Goal: Information Seeking & Learning: Learn about a topic

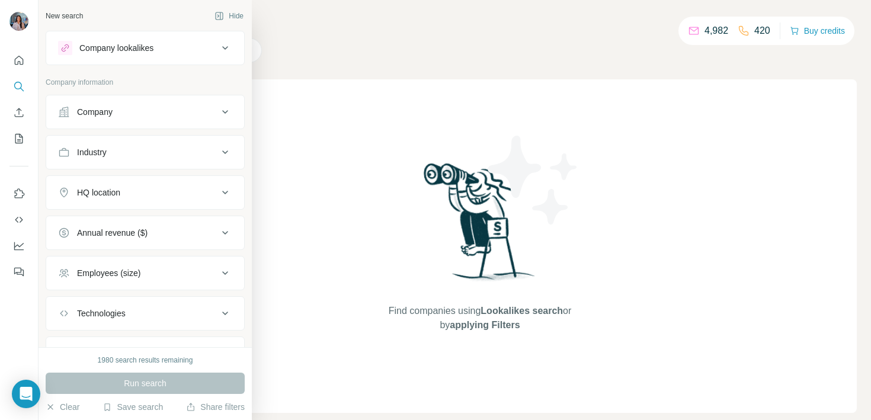
click at [139, 44] on div "Company lookalikes" at bounding box center [116, 48] width 74 height 12
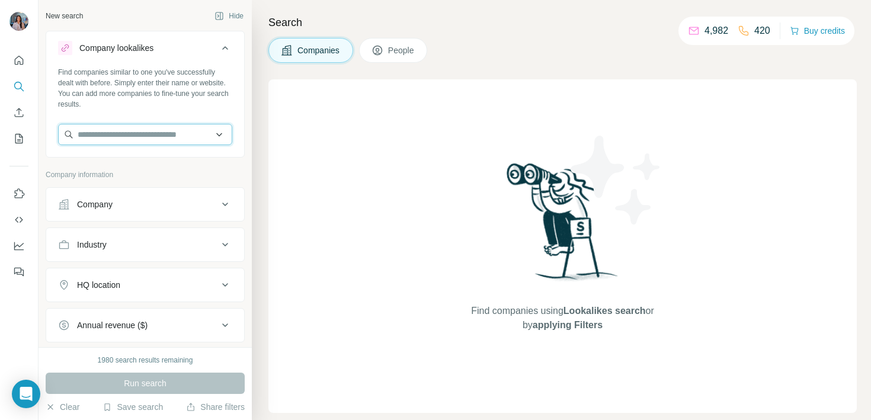
click at [164, 138] on input "text" at bounding box center [145, 134] width 174 height 21
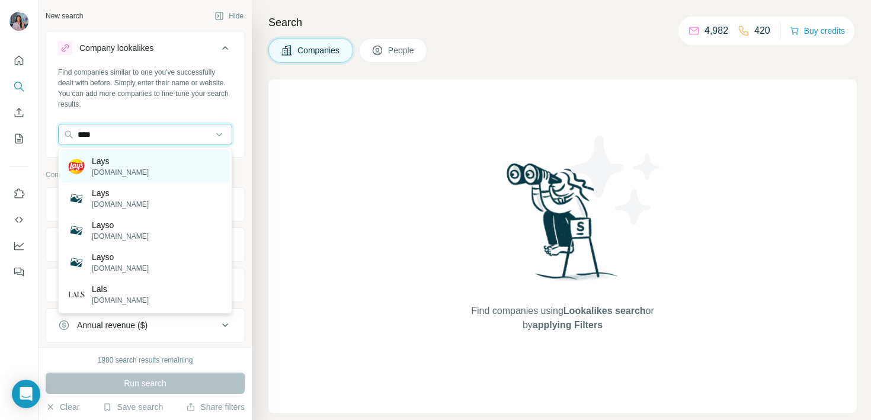
type input "****"
click at [167, 155] on div "Lays [DOMAIN_NAME]" at bounding box center [145, 167] width 168 height 32
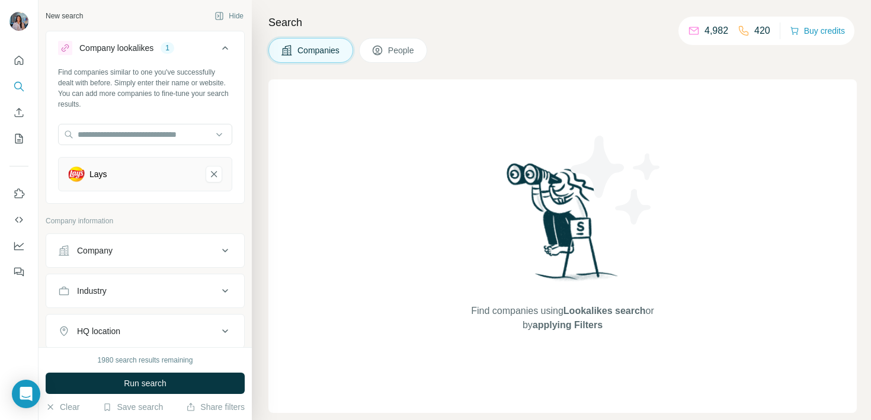
scroll to position [84, 0]
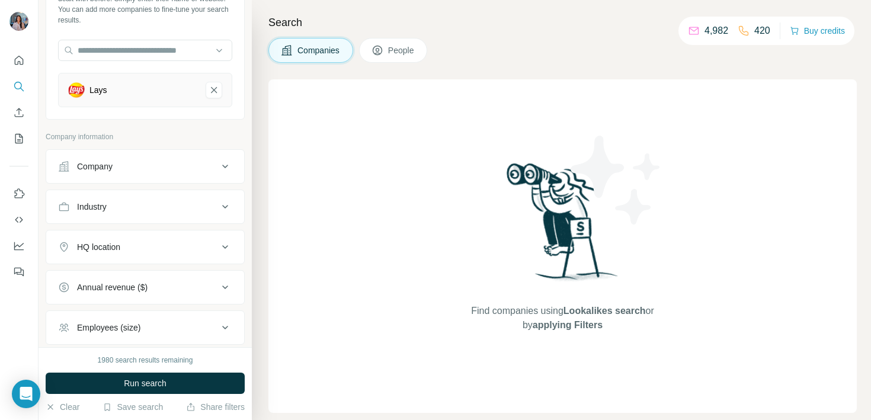
click at [160, 157] on button "Company" at bounding box center [145, 166] width 198 height 28
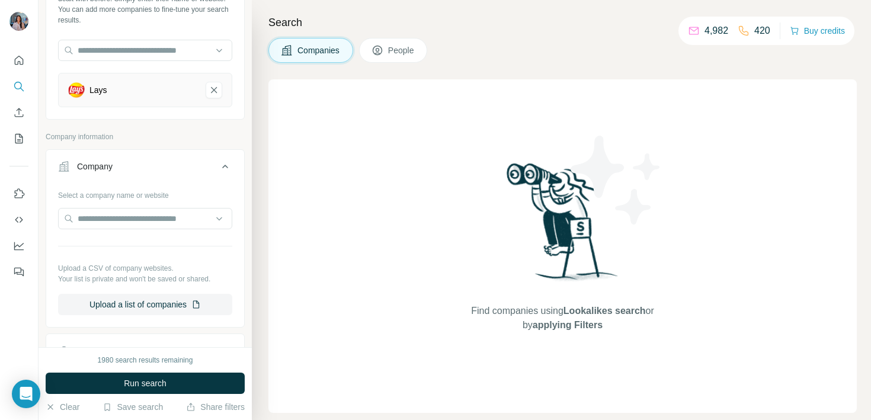
click at [171, 132] on p "Company information" at bounding box center [145, 137] width 199 height 11
click at [154, 172] on div "Company" at bounding box center [138, 167] width 160 height 12
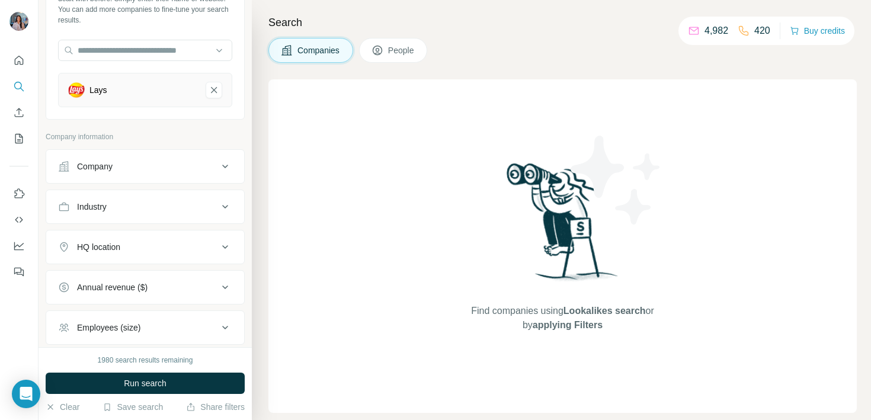
scroll to position [171, 0]
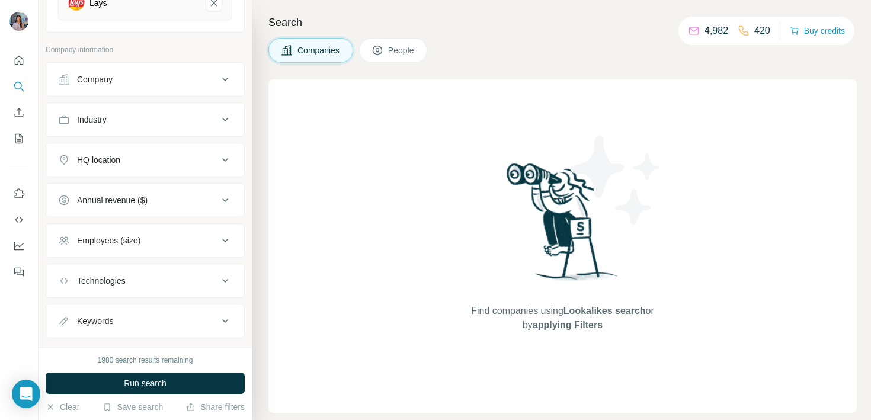
click at [151, 155] on div "HQ location" at bounding box center [138, 160] width 160 height 12
click at [138, 195] on input "text" at bounding box center [145, 189] width 174 height 21
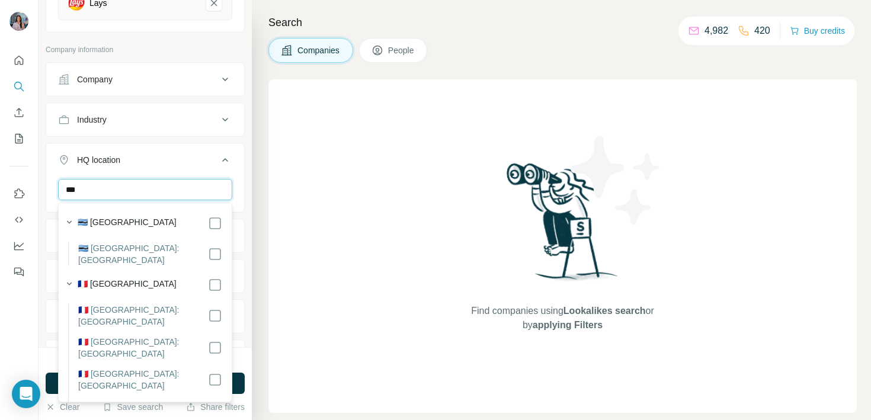
type input "***"
click at [158, 184] on input "***" at bounding box center [145, 189] width 174 height 21
type input "***"
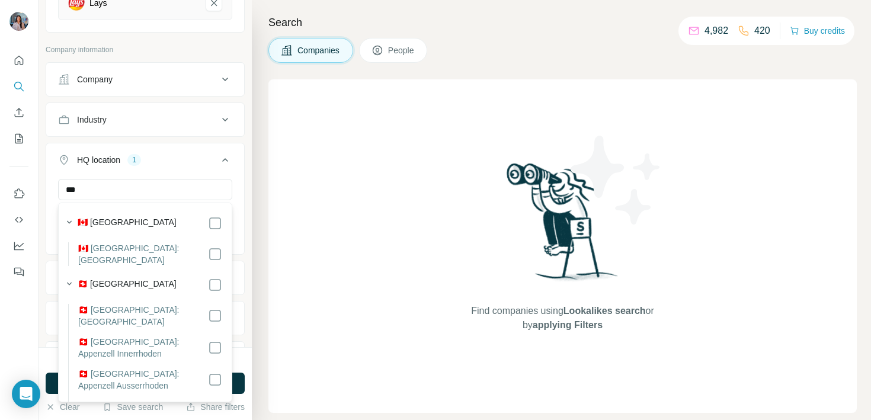
click at [142, 180] on input "***" at bounding box center [145, 189] width 174 height 21
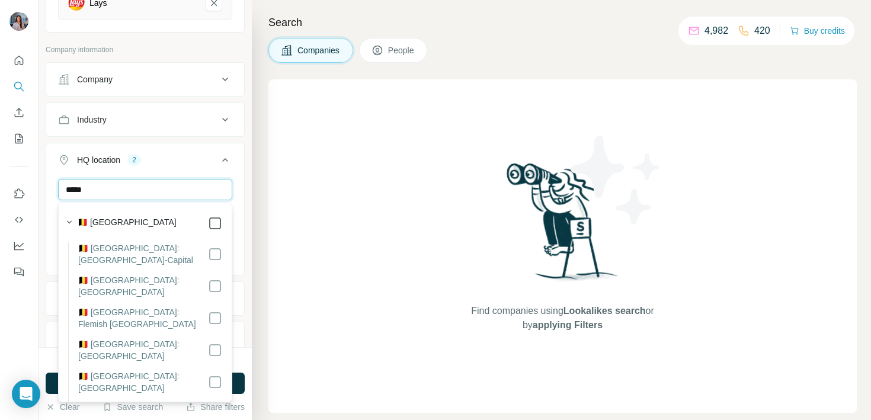
type input "*****"
click at [184, 194] on input "*****" at bounding box center [145, 189] width 174 height 21
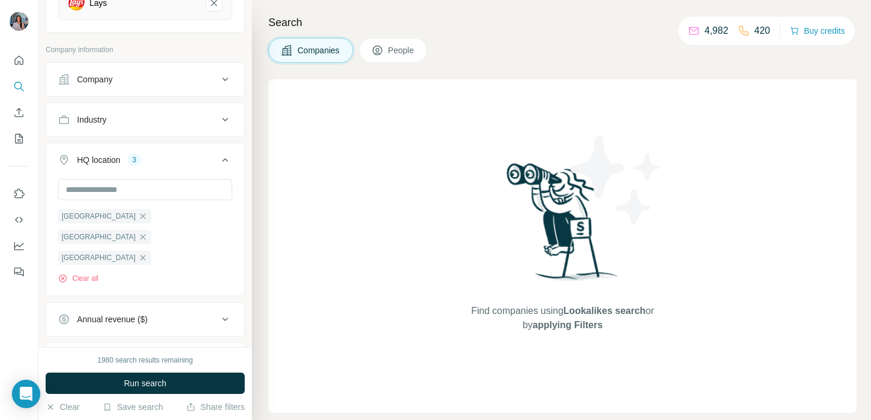
click at [178, 164] on div "HQ location 3" at bounding box center [138, 160] width 160 height 12
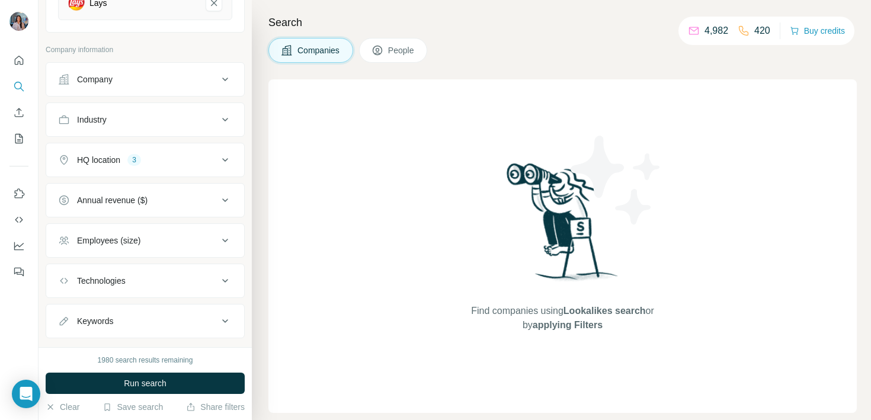
click at [179, 162] on div "HQ location 3" at bounding box center [138, 160] width 160 height 12
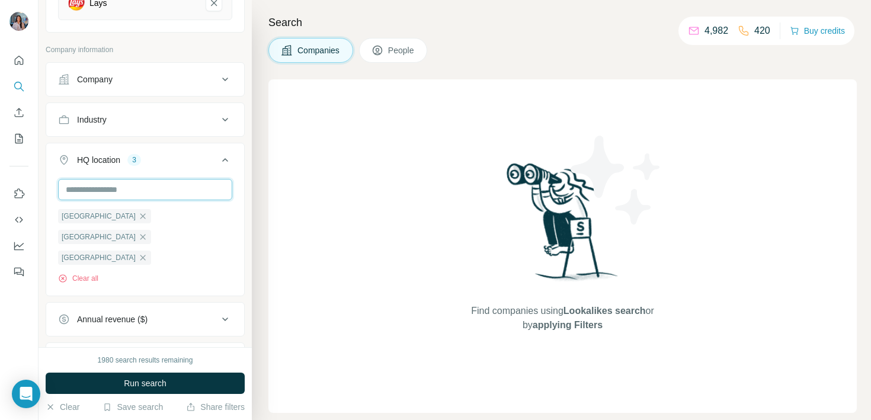
click at [170, 183] on input "text" at bounding box center [145, 189] width 174 height 21
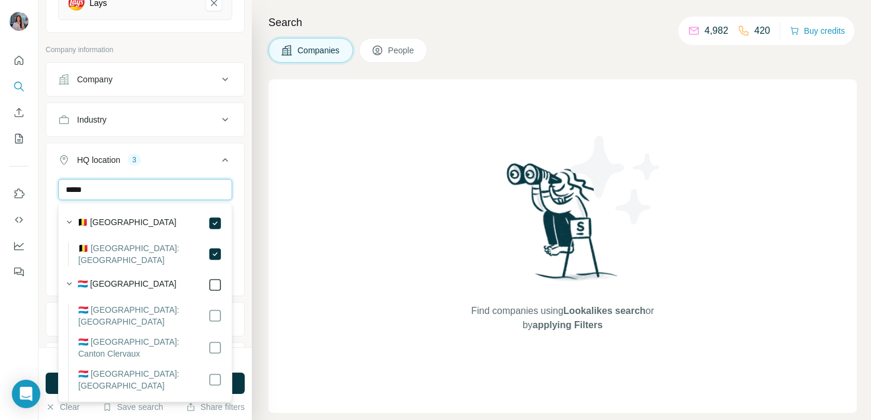
type input "*****"
click at [218, 282] on icon at bounding box center [215, 285] width 14 height 14
click at [218, 167] on icon at bounding box center [225, 160] width 14 height 14
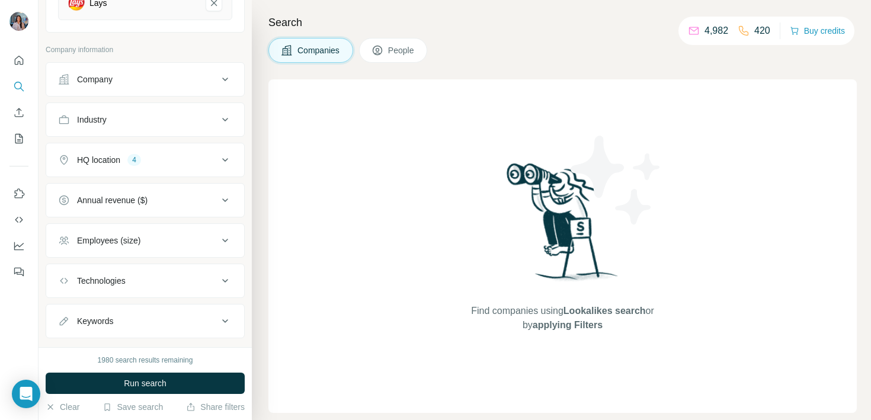
scroll to position [196, 0]
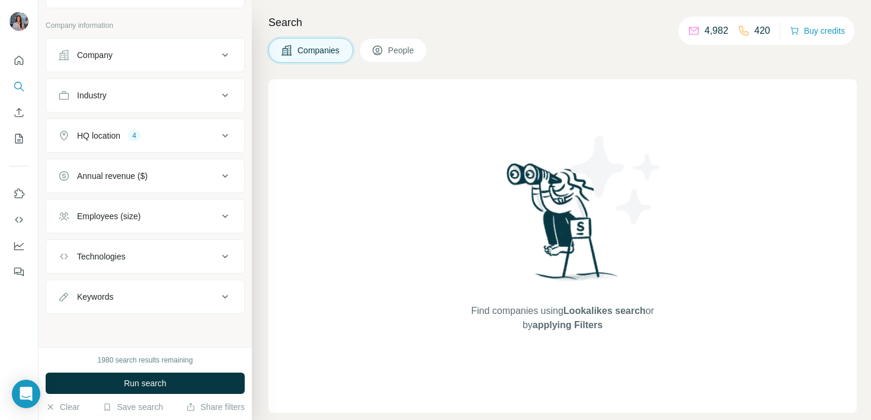
click at [162, 197] on ul "Company Industry HQ location 4 Annual revenue ($) Employees (size) Technologies…" at bounding box center [145, 176] width 199 height 276
click at [162, 187] on button "Annual revenue ($)" at bounding box center [145, 176] width 198 height 28
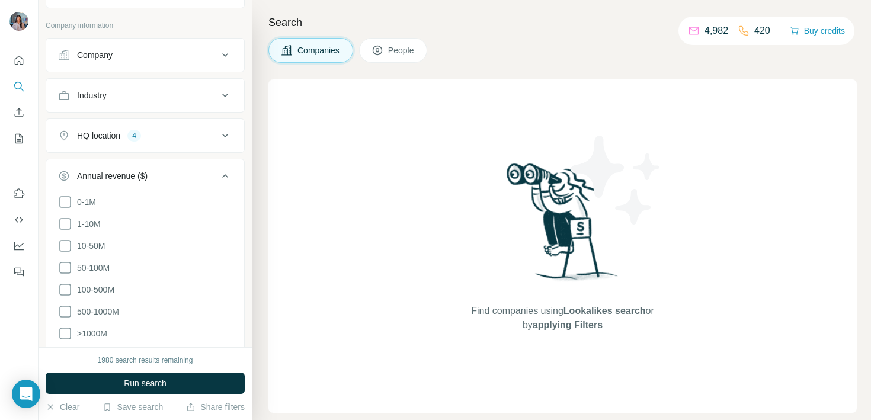
click at [110, 247] on li "10-50M" at bounding box center [145, 246] width 174 height 15
click at [97, 247] on span "10-50M" at bounding box center [88, 246] width 33 height 12
click at [97, 261] on label "50-100M" at bounding box center [84, 268] width 52 height 14
click at [97, 290] on span "100-500M" at bounding box center [93, 290] width 42 height 12
click at [97, 309] on span "500-1000M" at bounding box center [95, 312] width 47 height 12
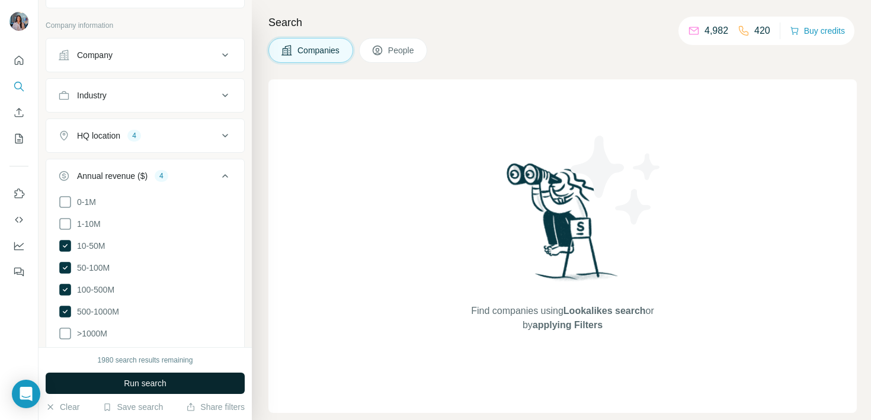
click at [100, 376] on button "Run search" at bounding box center [145, 383] width 199 height 21
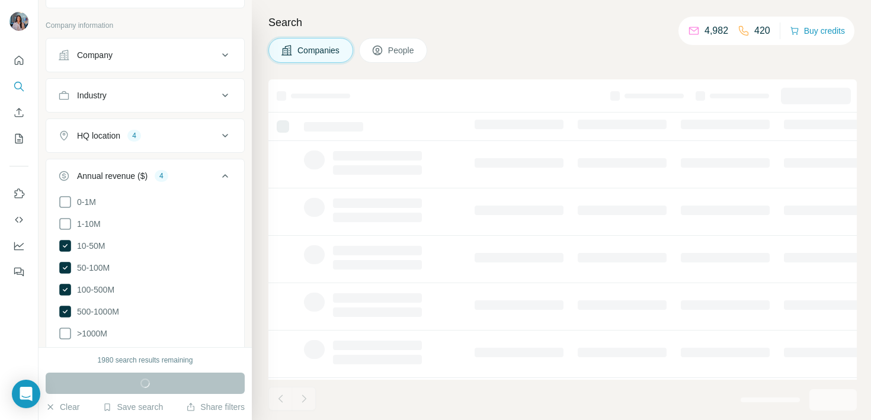
click at [222, 159] on div "Annual revenue ($) 4 0-1M 1-10M 10-50M 50-100M 100-500M 500-1000M >1000M Clear …" at bounding box center [145, 265] width 199 height 213
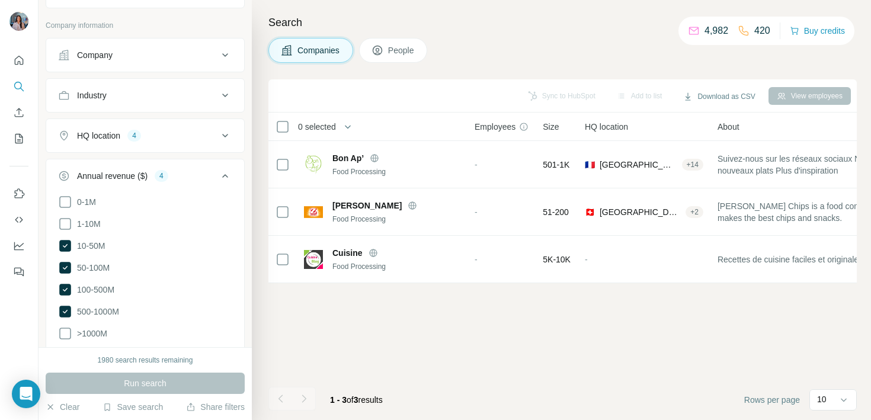
click at [222, 171] on icon at bounding box center [225, 176] width 14 height 14
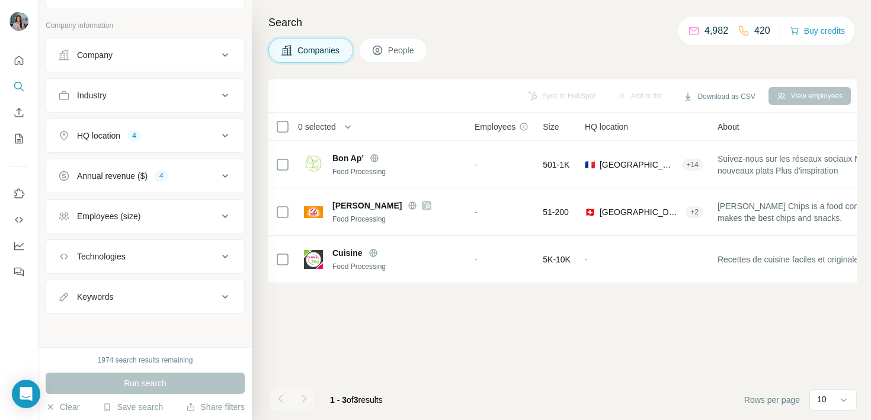
click at [210, 176] on div "Annual revenue ($) 4" at bounding box center [138, 176] width 160 height 12
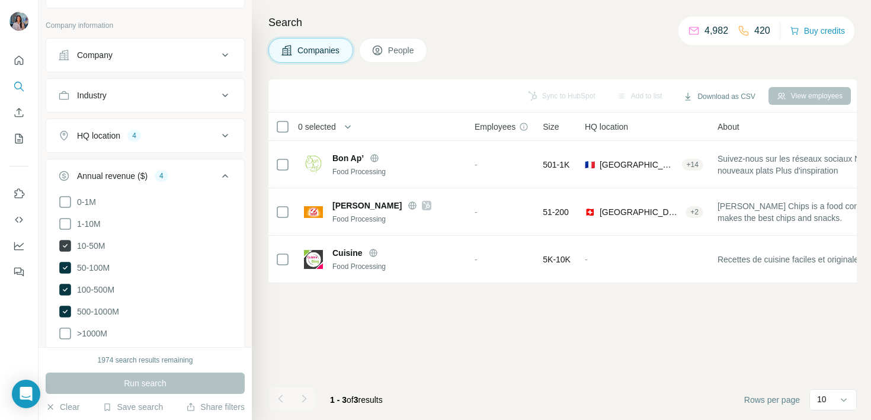
click at [97, 247] on span "10-50M" at bounding box center [88, 246] width 33 height 12
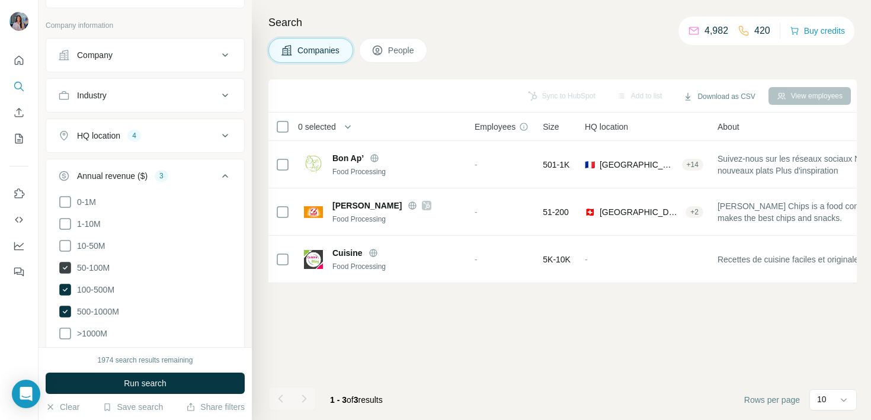
click at [98, 266] on span "50-100M" at bounding box center [90, 268] width 37 height 12
click at [98, 284] on span "100-500M" at bounding box center [93, 290] width 42 height 12
click at [98, 298] on ul "0-1M 1-10M 10-50M 50-100M 100-500M 500-1000M >1000M" at bounding box center [145, 268] width 174 height 146
click at [98, 306] on span "500-1000M" at bounding box center [95, 312] width 47 height 12
click at [98, 226] on span "1-10M" at bounding box center [86, 224] width 28 height 12
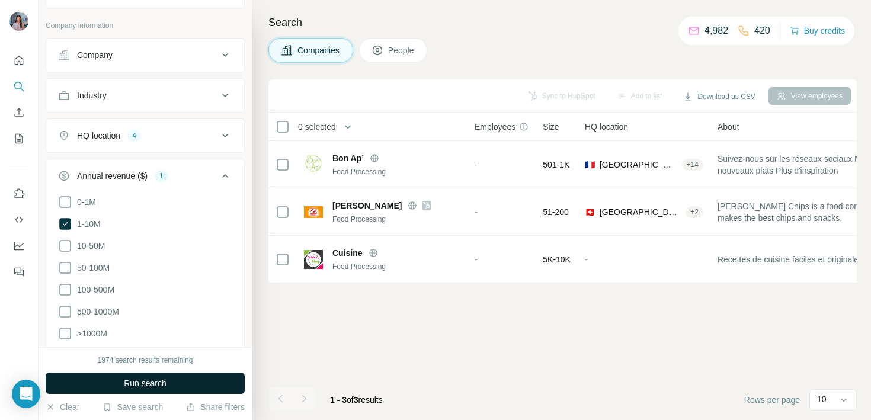
click at [133, 385] on span "Run search" at bounding box center [145, 384] width 43 height 12
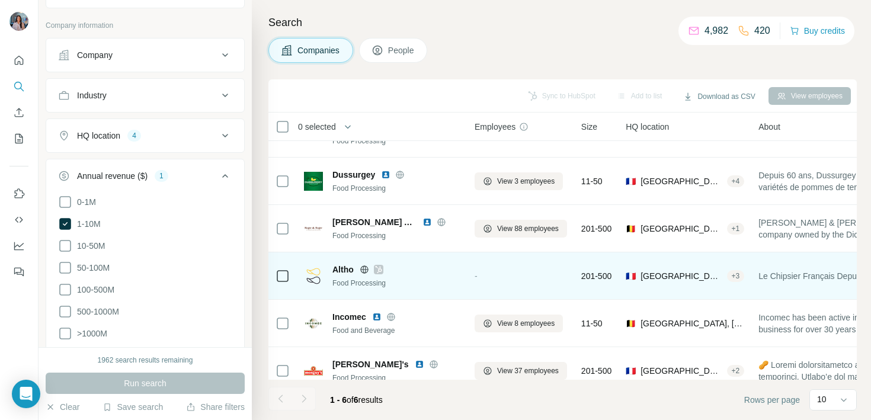
scroll to position [46, 0]
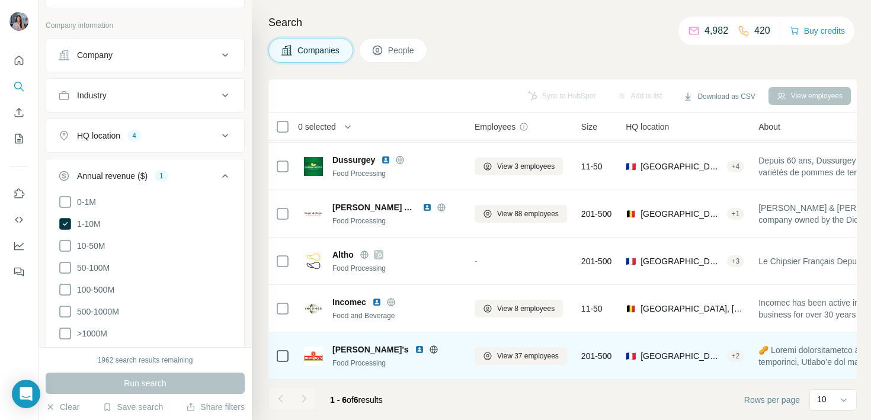
click at [415, 349] on img at bounding box center [419, 349] width 9 height 9
